Goal: Understand process/instructions

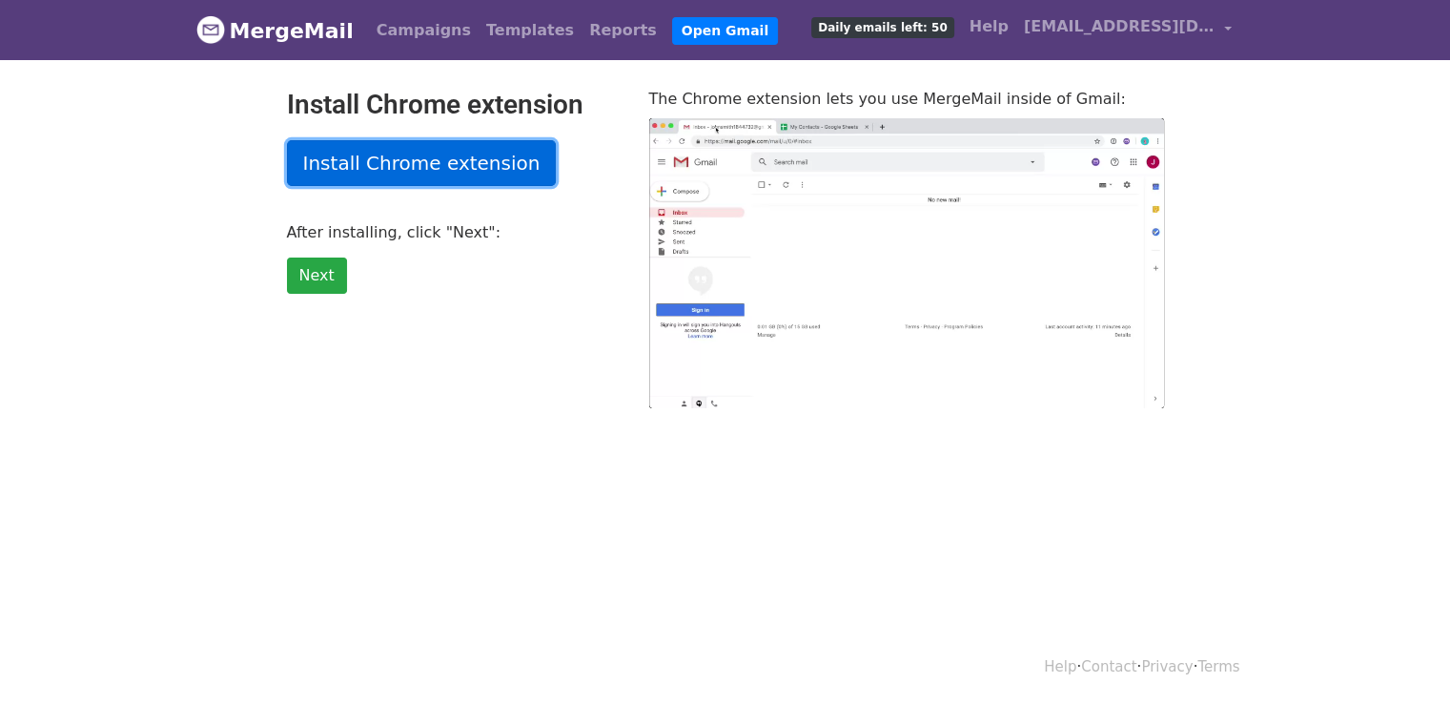
click at [397, 157] on link "Install Chrome extension" at bounding box center [422, 163] width 270 height 46
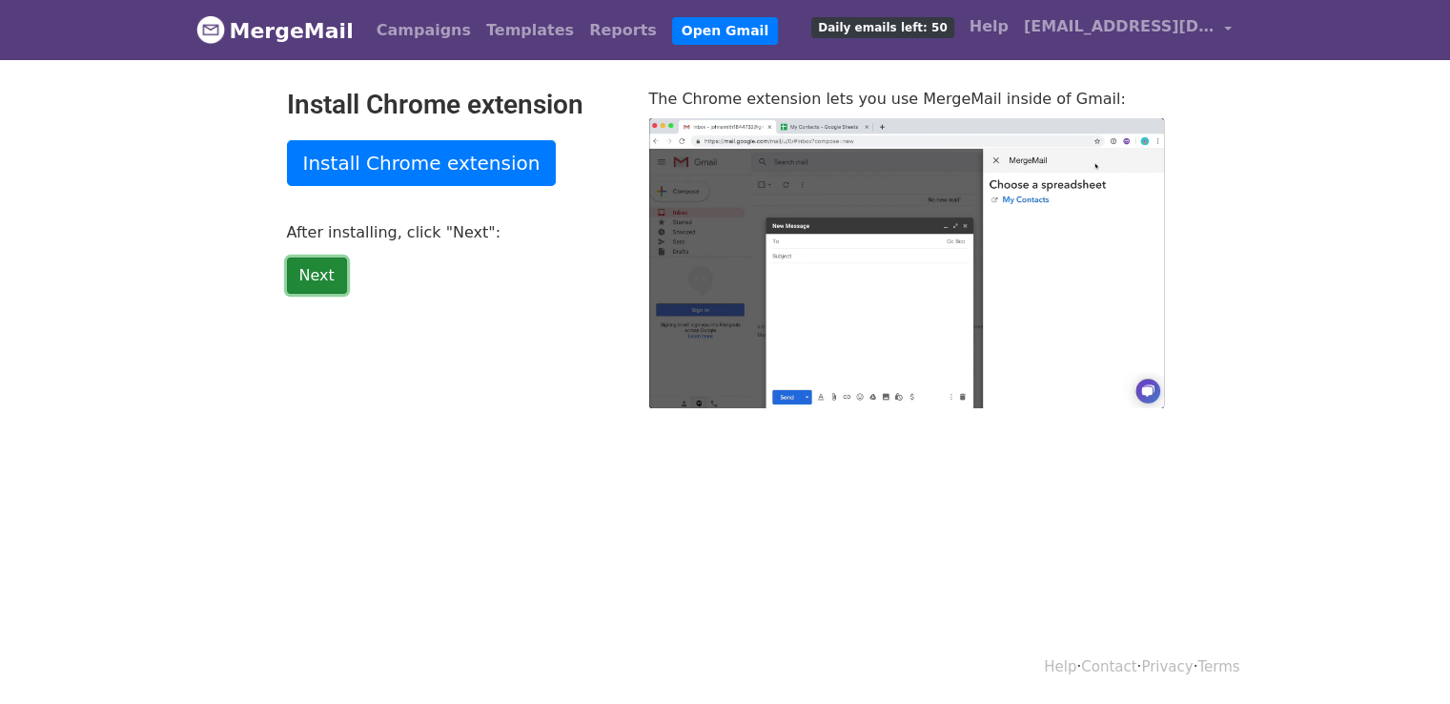
click at [328, 275] on link "Next" at bounding box center [317, 275] width 60 height 36
type input "3.47"
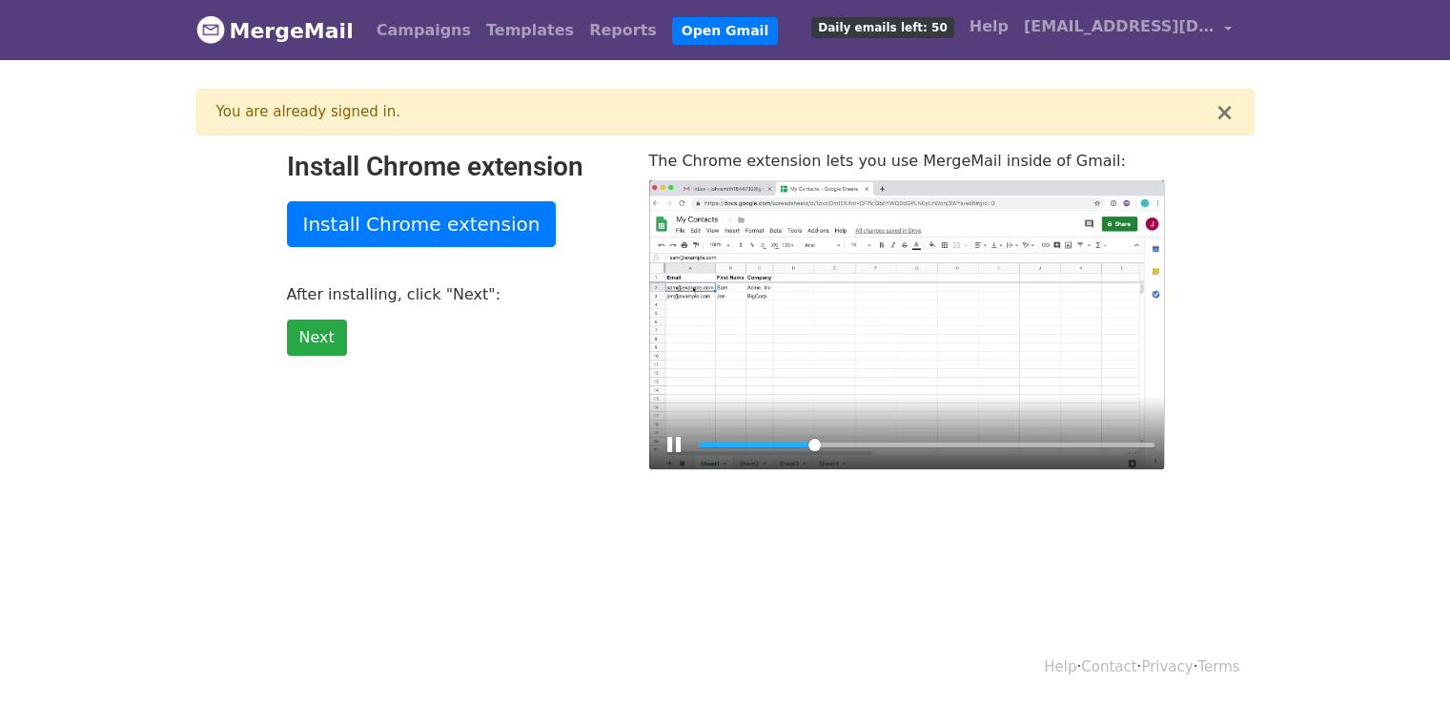
drag, startPoint x: 775, startPoint y: 464, endPoint x: 751, endPoint y: 466, distance: 23.9
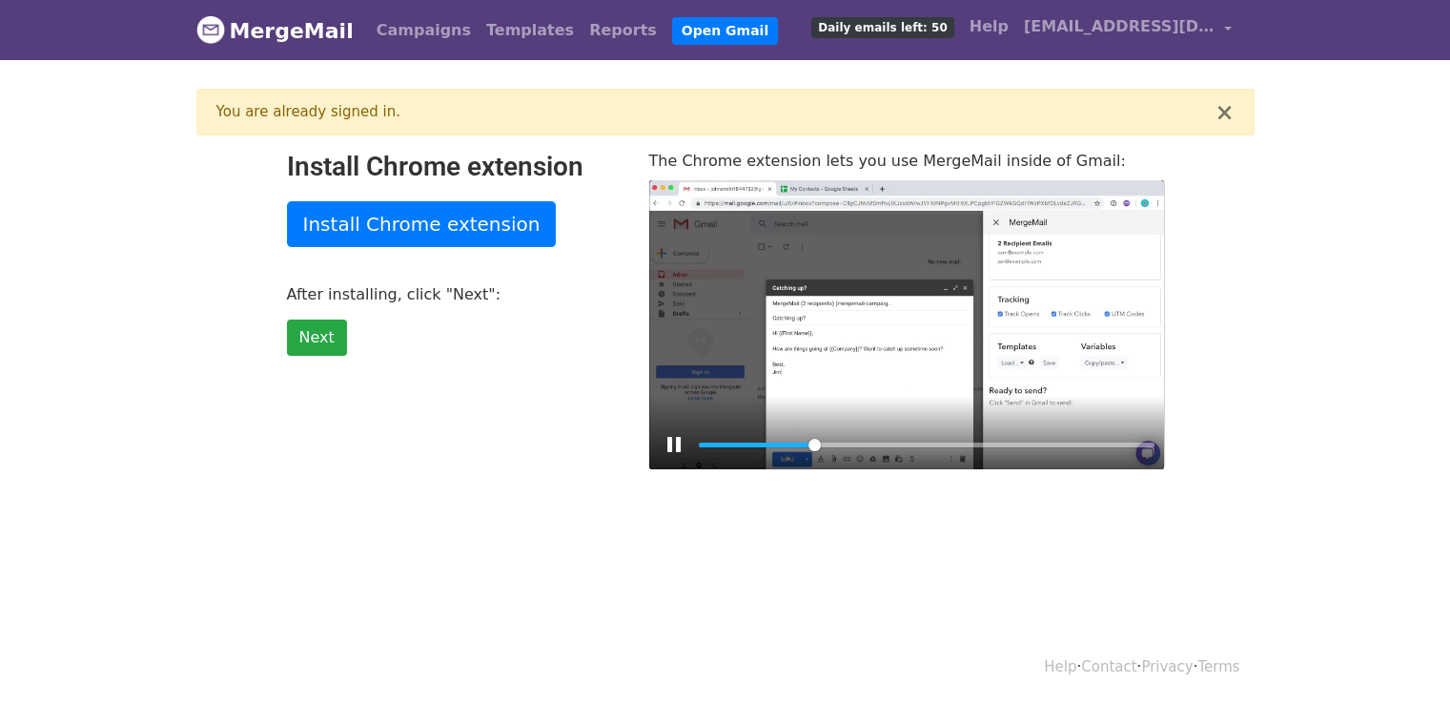
click at [751, 466] on div "Pause Play % buffered 00:04" at bounding box center [906, 432] width 515 height 73
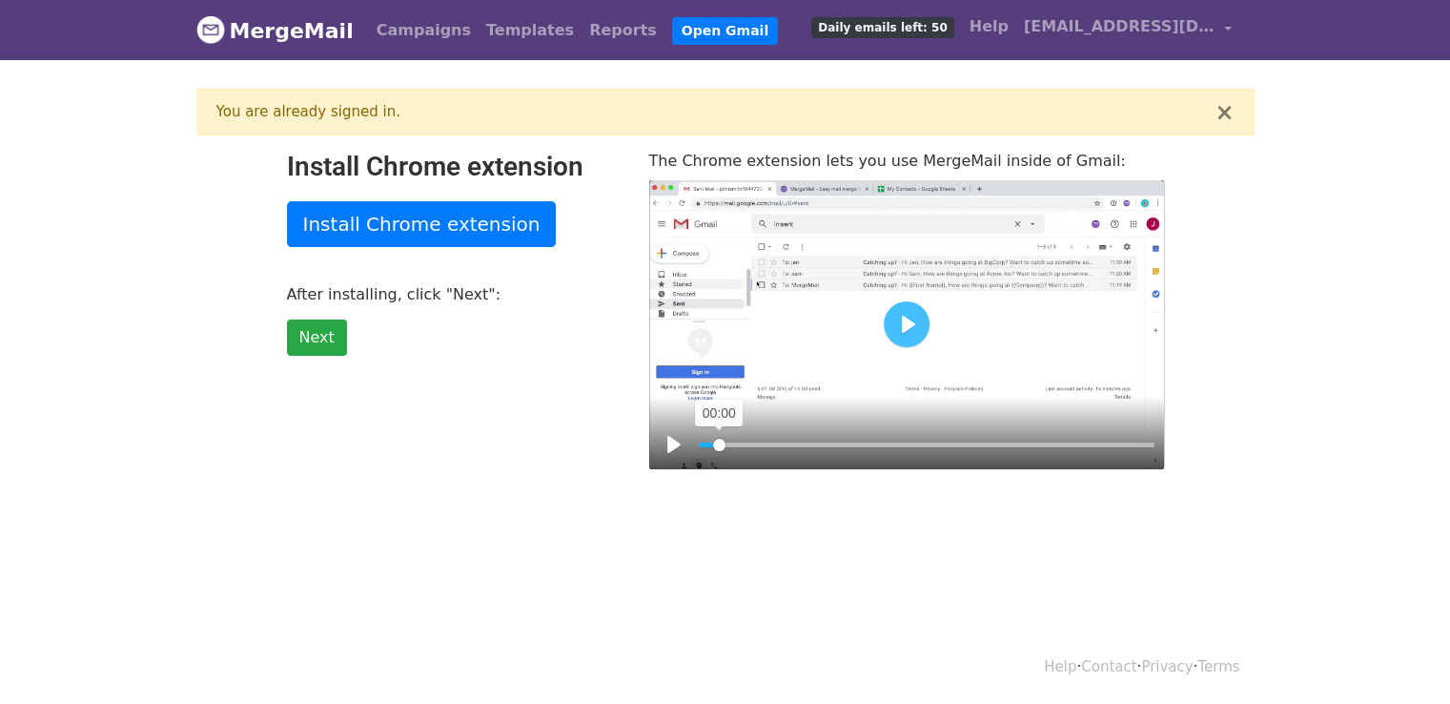
drag, startPoint x: 744, startPoint y: 443, endPoint x: 719, endPoint y: 446, distance: 25.0
click at [719, 446] on input "Seek" at bounding box center [927, 445] width 456 height 18
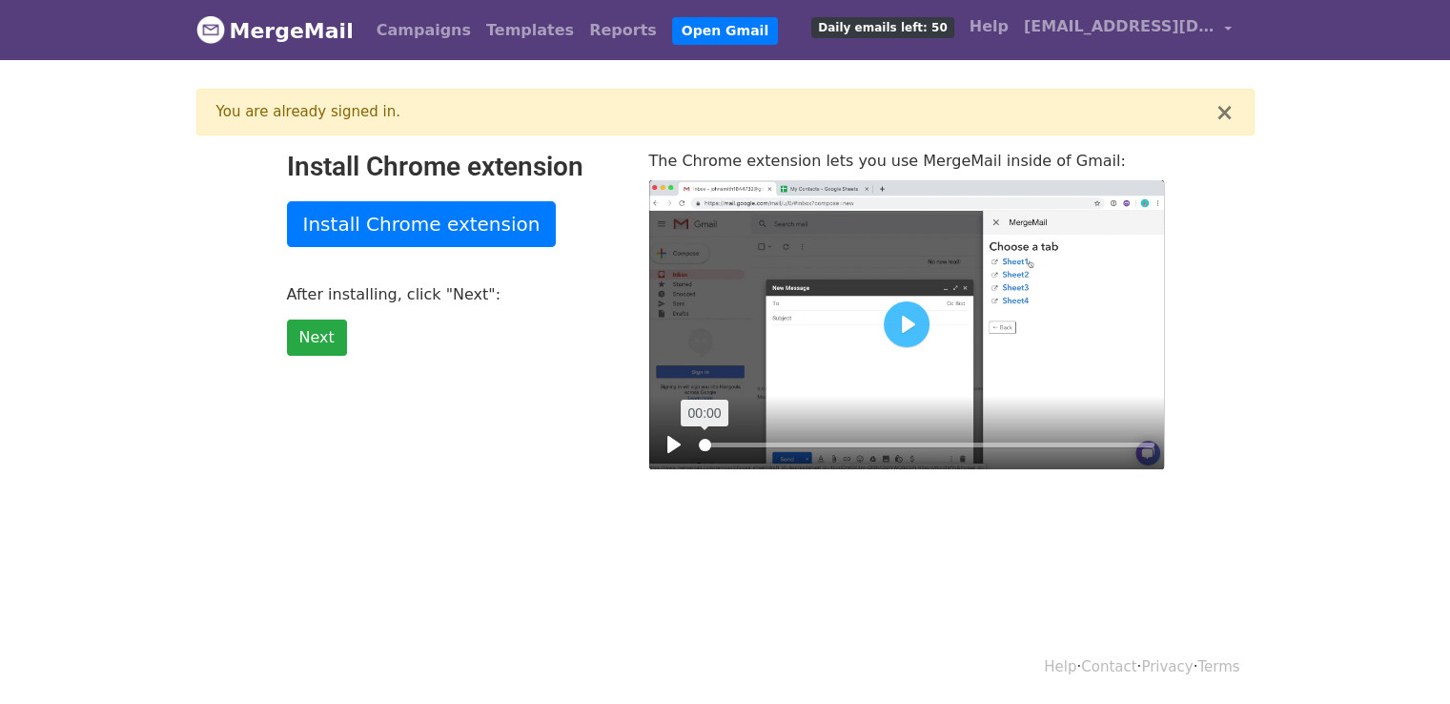
drag, startPoint x: 723, startPoint y: 442, endPoint x: 698, endPoint y: 442, distance: 24.8
click at [699, 442] on input "Seek" at bounding box center [927, 445] width 456 height 18
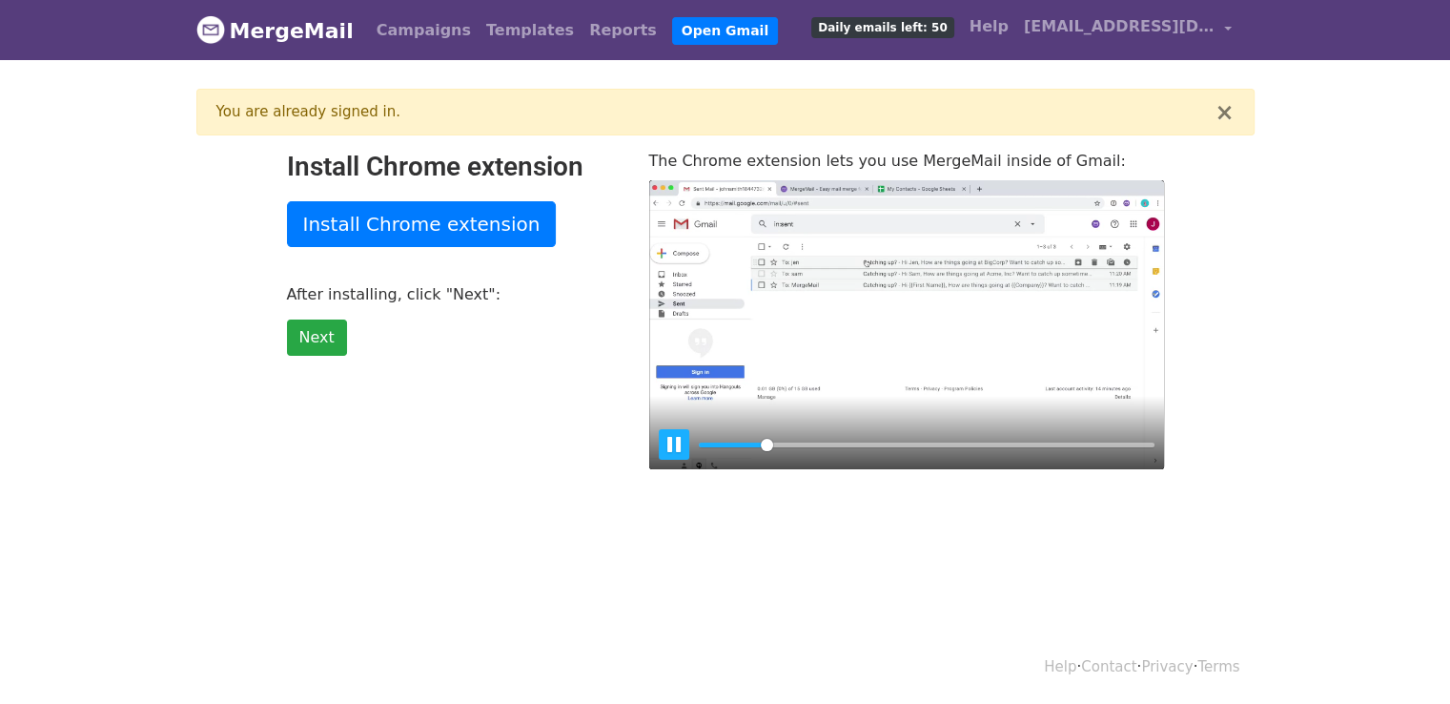
click at [666, 442] on button "Pause Play" at bounding box center [674, 444] width 31 height 31
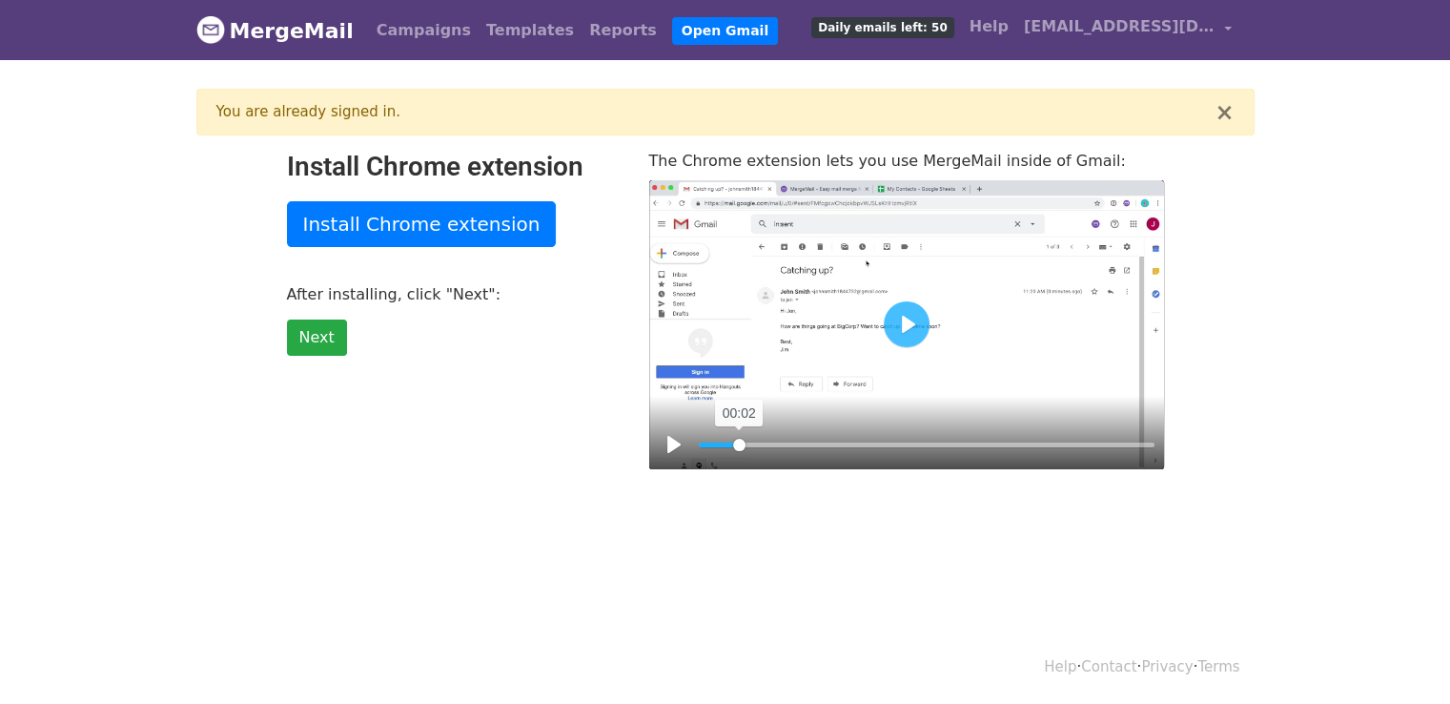
click at [739, 443] on input "Seek" at bounding box center [927, 445] width 456 height 18
click at [683, 444] on button "Pause Play" at bounding box center [674, 444] width 31 height 31
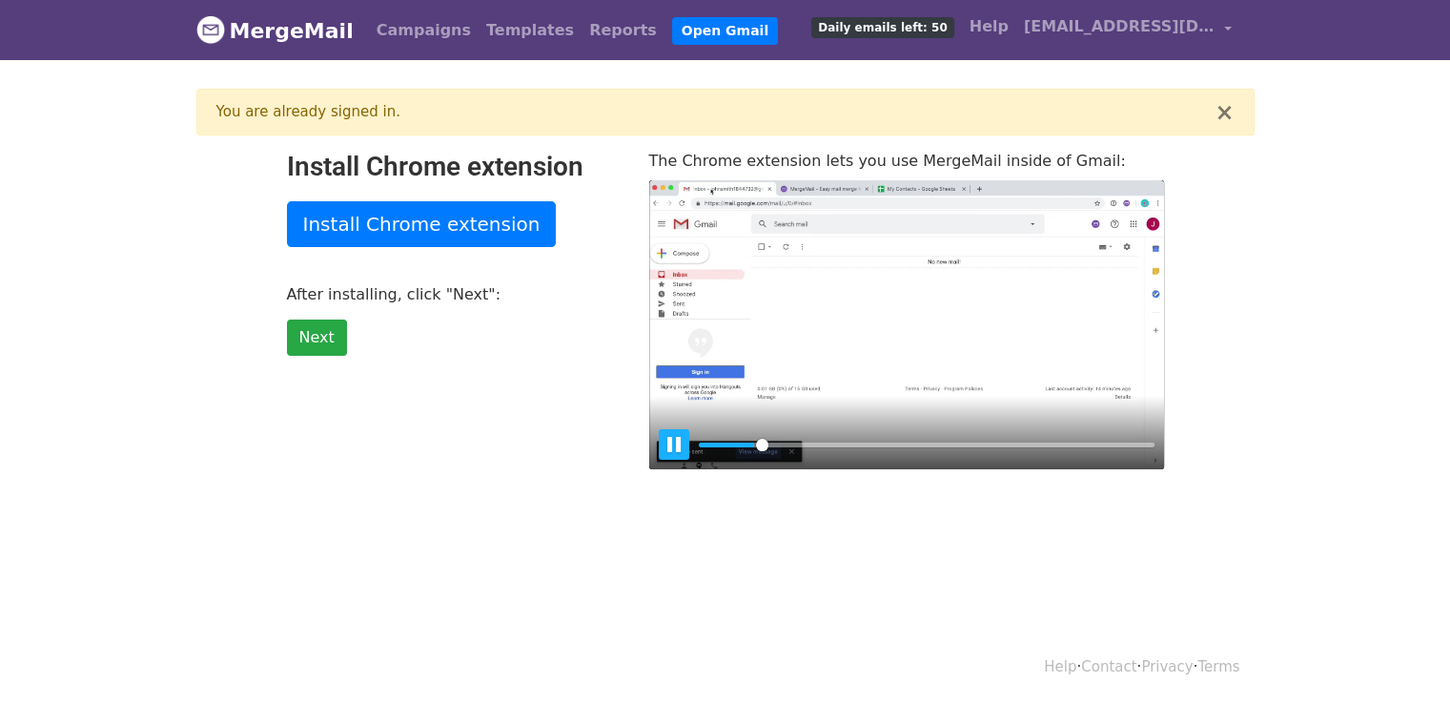
click at [683, 444] on button "Pause Play" at bounding box center [674, 444] width 31 height 31
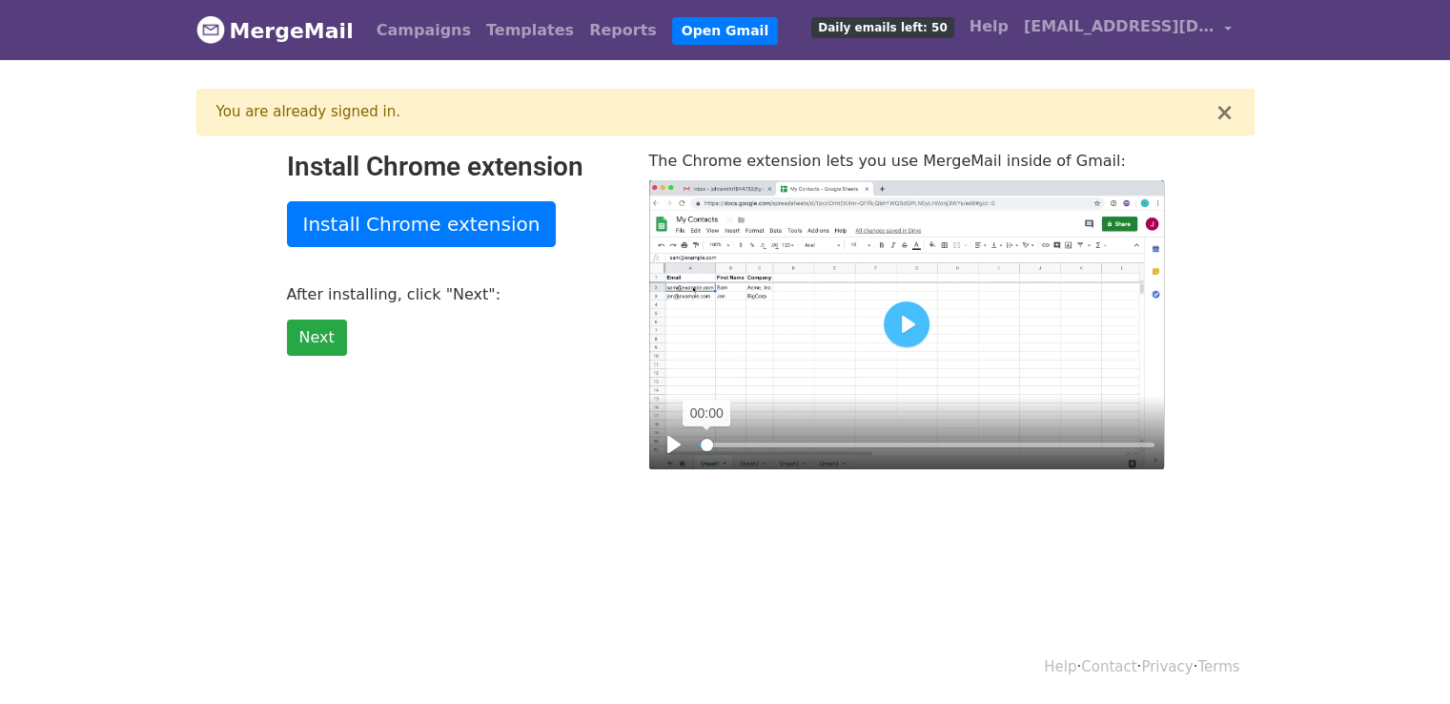
click at [707, 445] on input "Seek" at bounding box center [927, 445] width 456 height 18
type input "0.45"
